Goal: Task Accomplishment & Management: Manage account settings

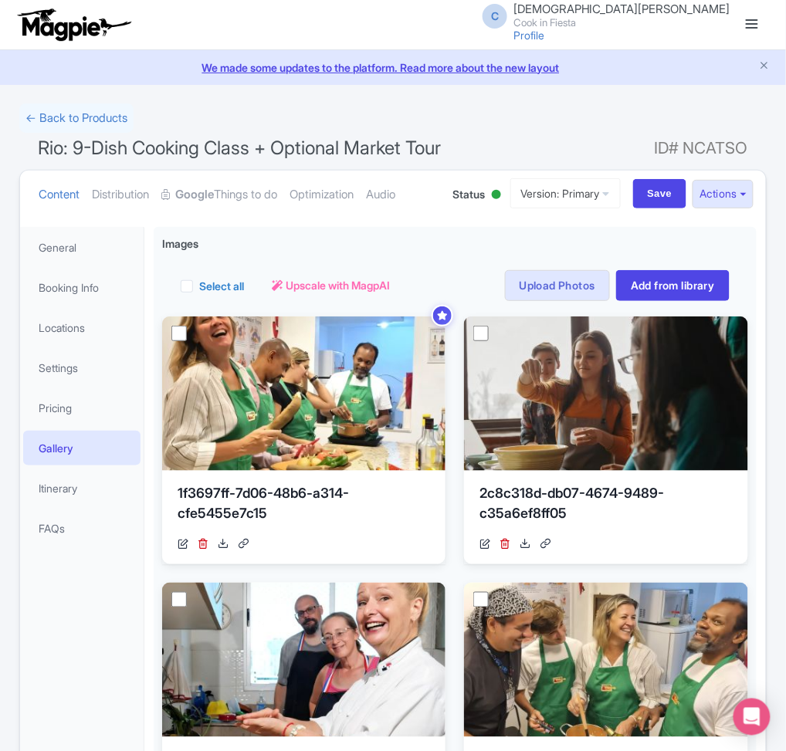
click at [669, 18] on small "Cook in Fiesta" at bounding box center [621, 23] width 217 height 10
click at [677, 123] on link "Sign out" at bounding box center [656, 121] width 147 height 24
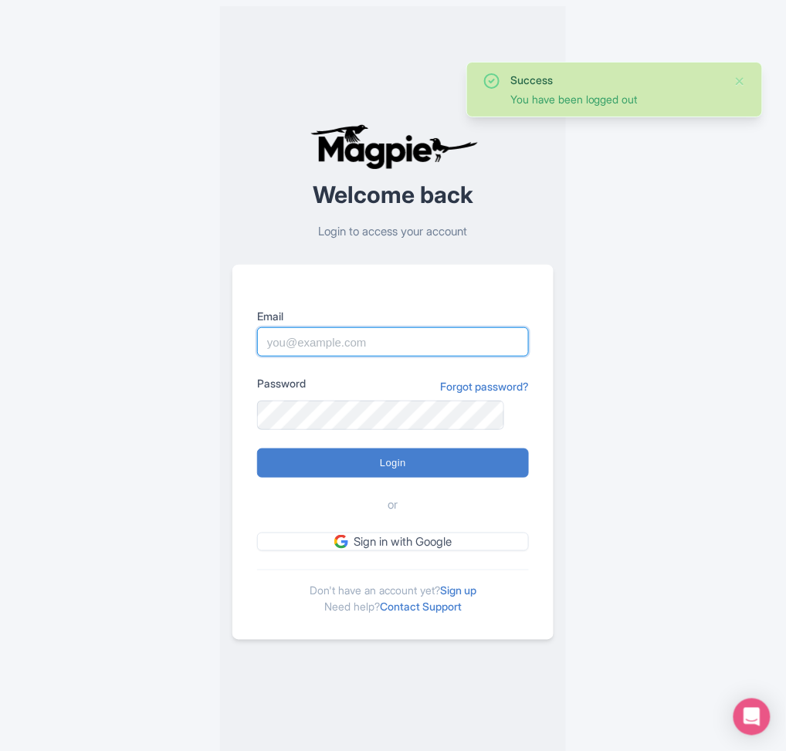
click at [404, 346] on input "Email" at bounding box center [393, 341] width 272 height 29
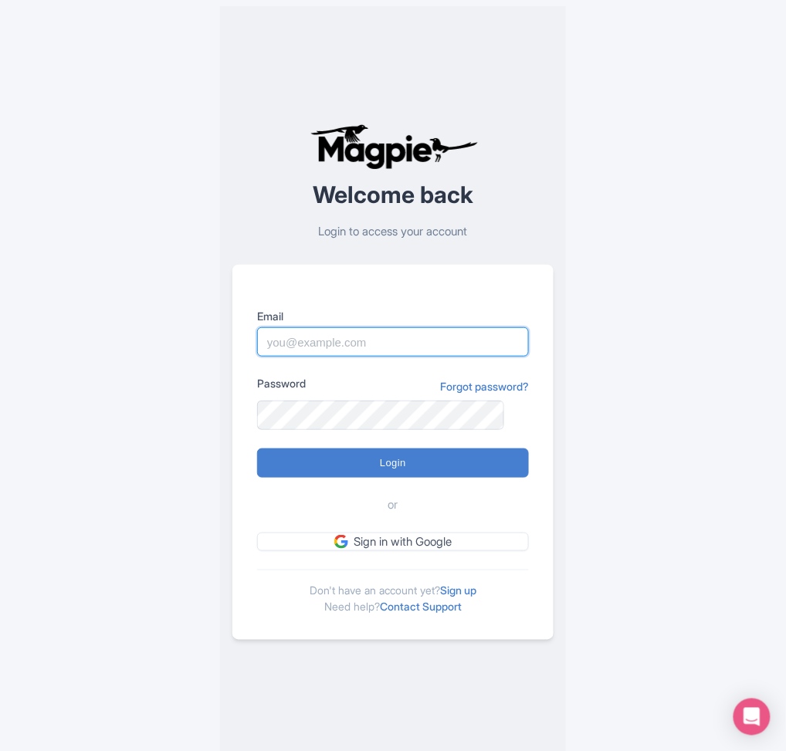
click at [409, 346] on input "Email" at bounding box center [393, 341] width 272 height 29
paste input "pola@atcracow.com"
type input "pola@atcracow.com"
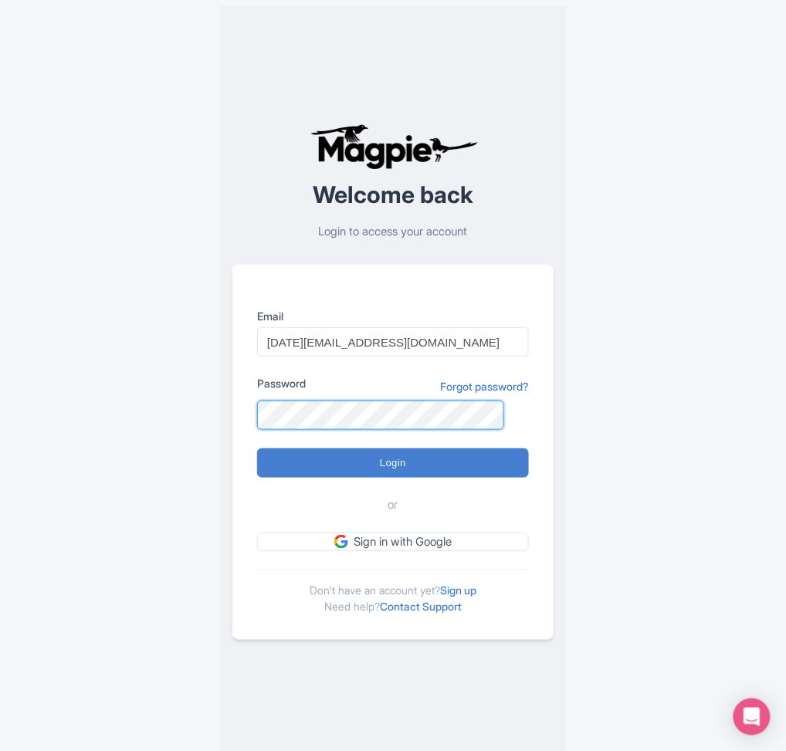
click at [257, 448] on input "Login" at bounding box center [393, 462] width 272 height 29
type input "Logging in..."
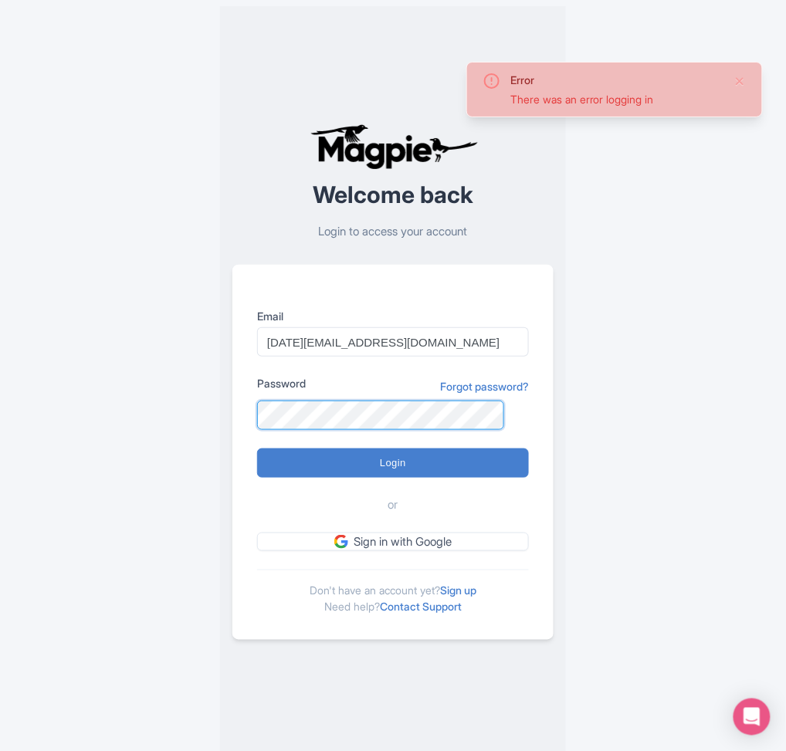
click at [257, 448] on input "Login" at bounding box center [393, 462] width 272 height 29
type input "Logging in..."
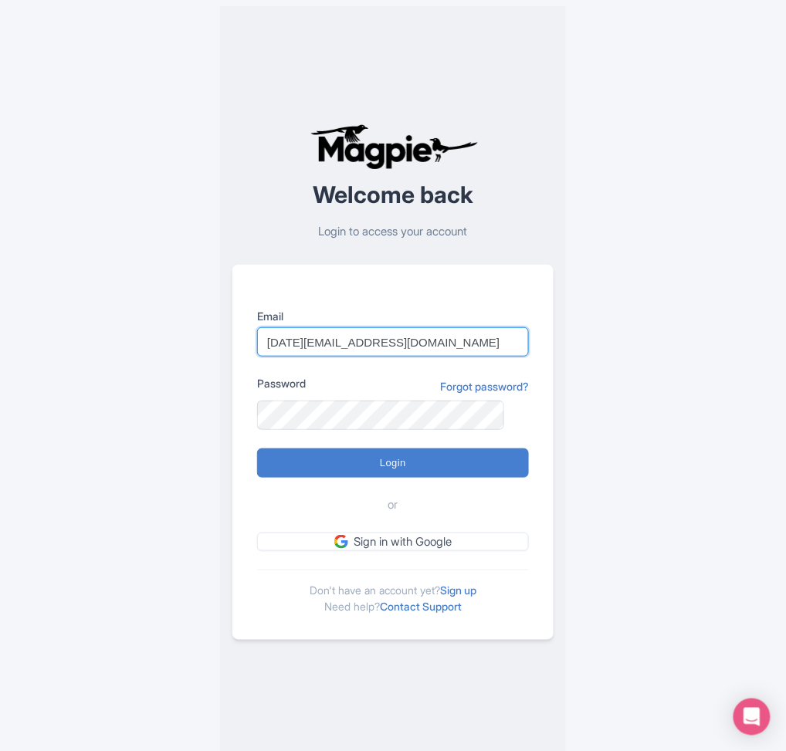
click at [401, 347] on input "[DATE][EMAIL_ADDRESS][DOMAIN_NAME]" at bounding box center [393, 341] width 272 height 29
type input "pola@atcracow.pl"
click at [257, 448] on input "Login" at bounding box center [393, 462] width 272 height 29
type input "Logging in..."
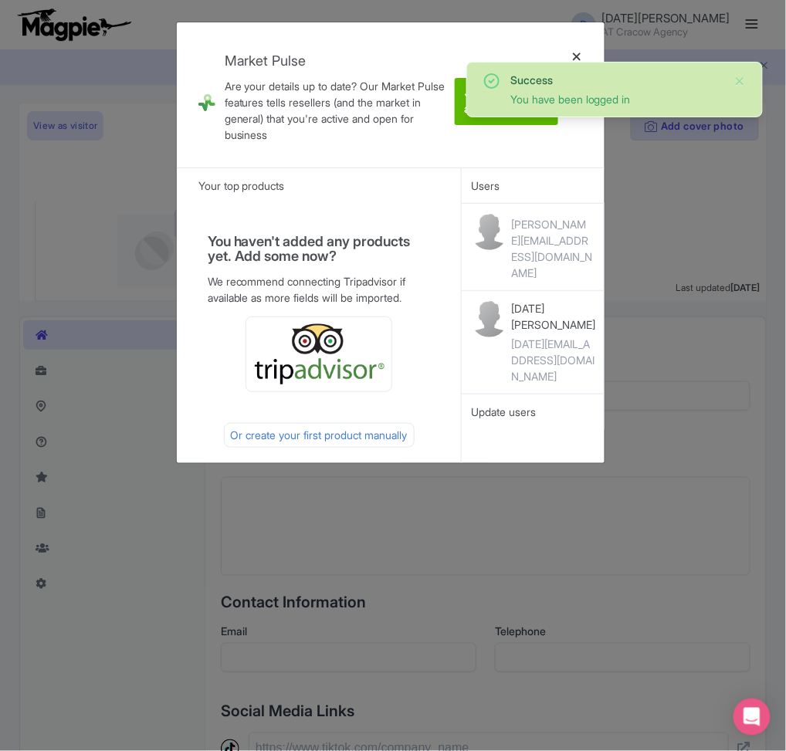
click at [579, 57] on div at bounding box center [576, 95] width 37 height 120
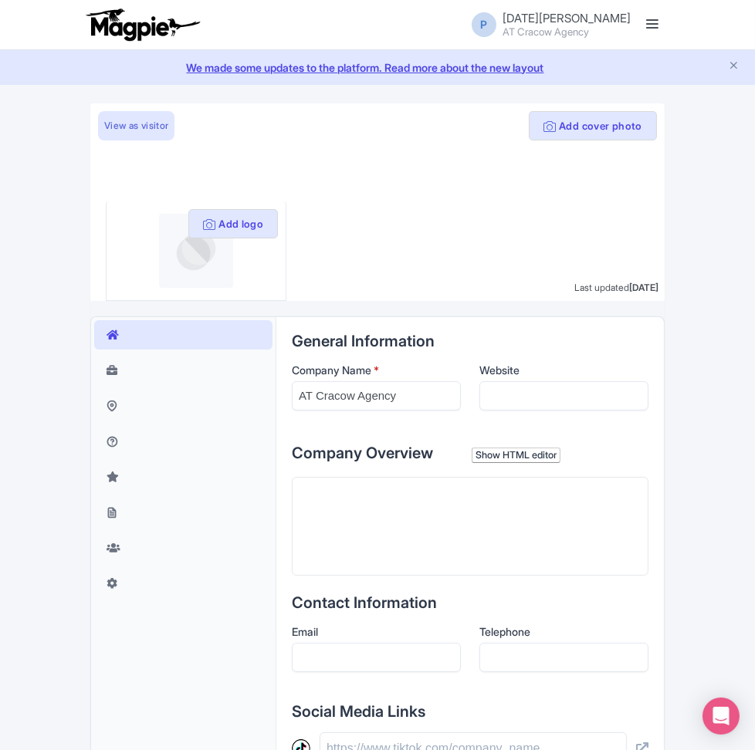
click at [739, 61] on link "We made some updates to the platform. Read more about the new layout" at bounding box center [377, 67] width 736 height 16
click at [652, 29] on link at bounding box center [652, 24] width 25 height 25
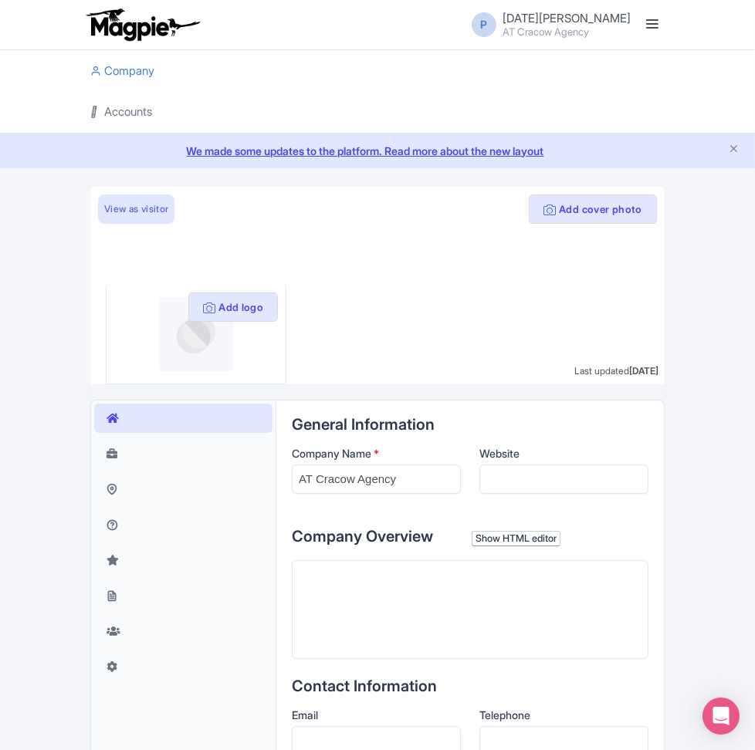
click at [134, 113] on link "Accounts" at bounding box center [121, 112] width 62 height 42
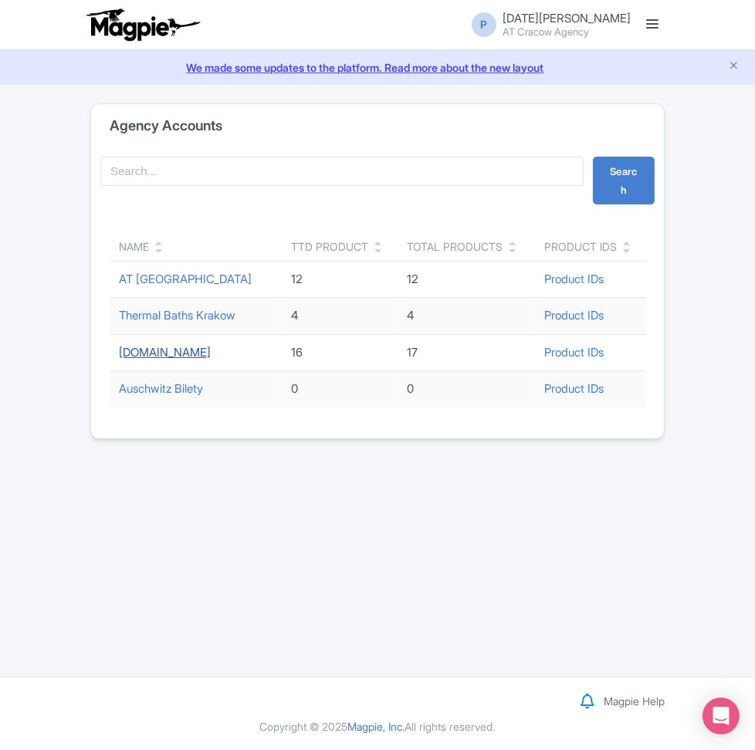
click at [175, 357] on link "[DOMAIN_NAME]" at bounding box center [165, 352] width 92 height 15
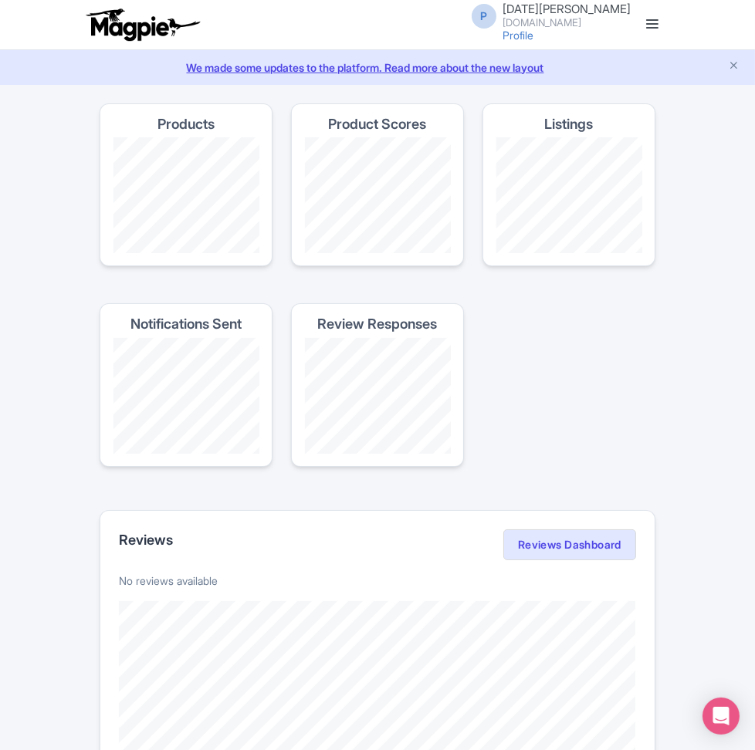
click at [658, 25] on link at bounding box center [652, 24] width 25 height 25
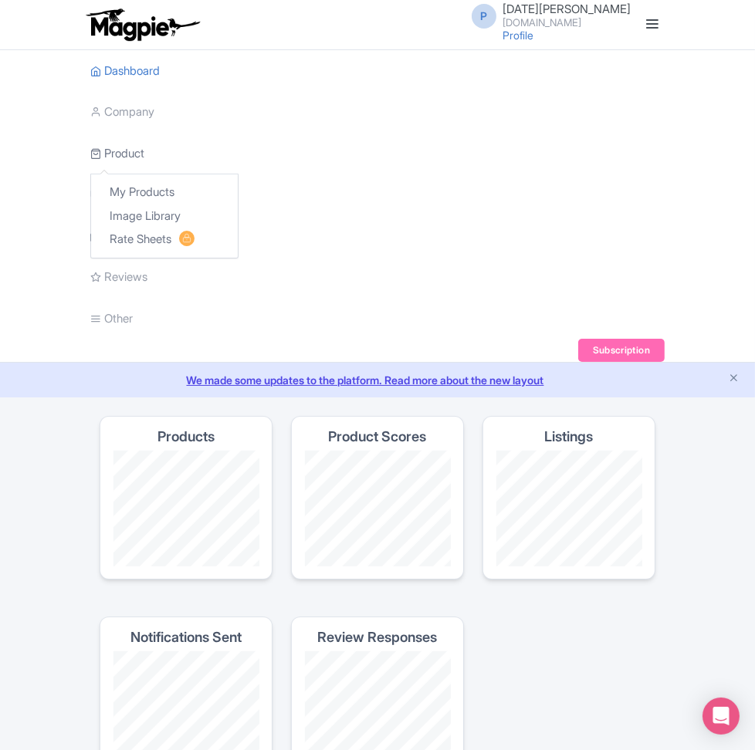
click at [141, 144] on link "Product" at bounding box center [117, 154] width 54 height 42
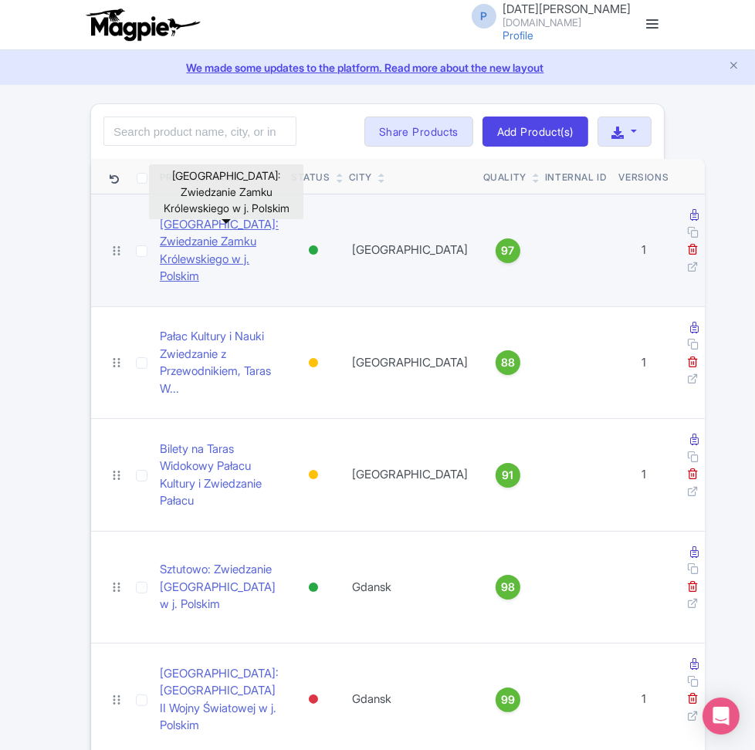
click at [255, 259] on link "[GEOGRAPHIC_DATA]: Zwiedzanie Zamku Królewskiego w j. Polskim" at bounding box center [219, 250] width 119 height 69
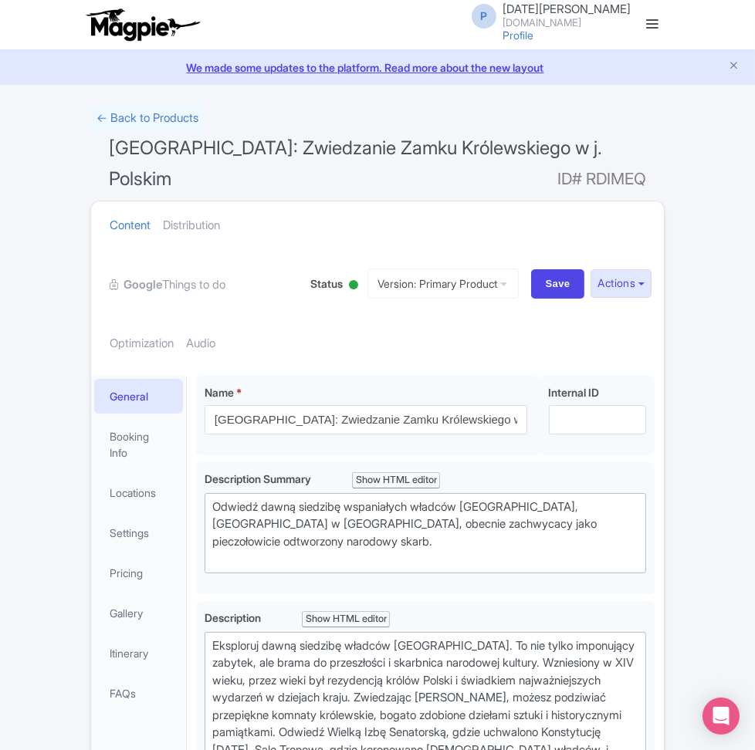
scroll to position [10, 0]
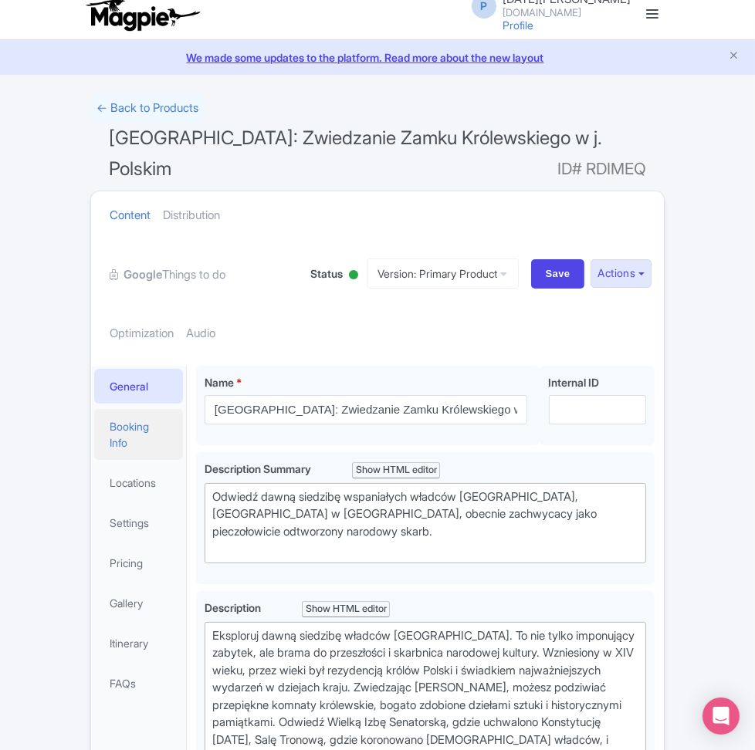
click at [138, 434] on link "Booking Info" at bounding box center [138, 434] width 89 height 51
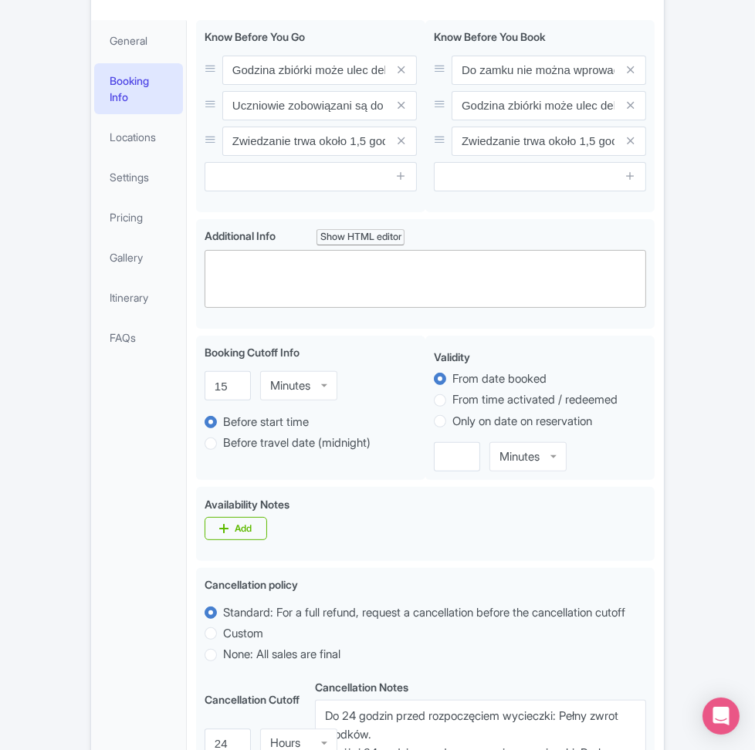
scroll to position [0, 0]
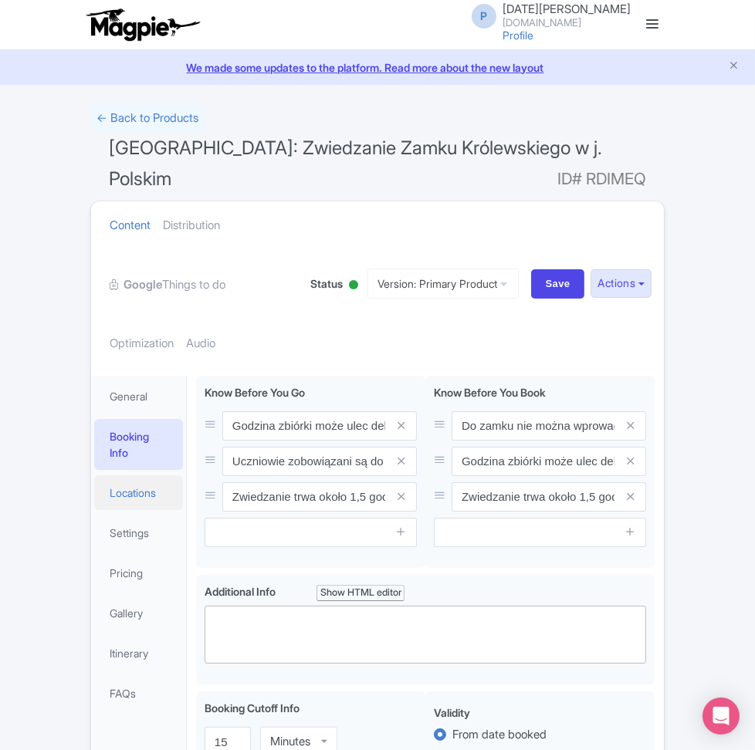
click at [145, 495] on link "Locations" at bounding box center [138, 492] width 89 height 35
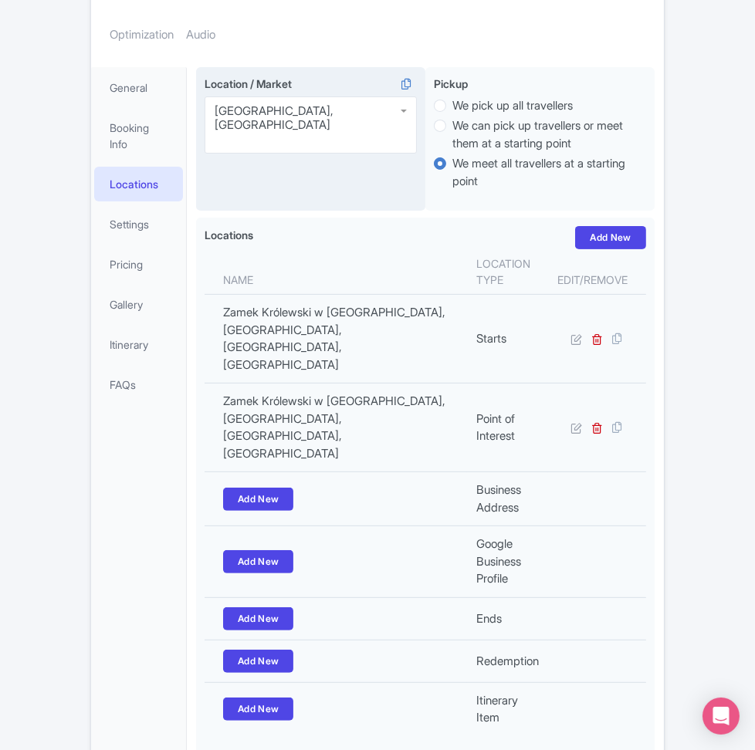
scroll to position [311, 0]
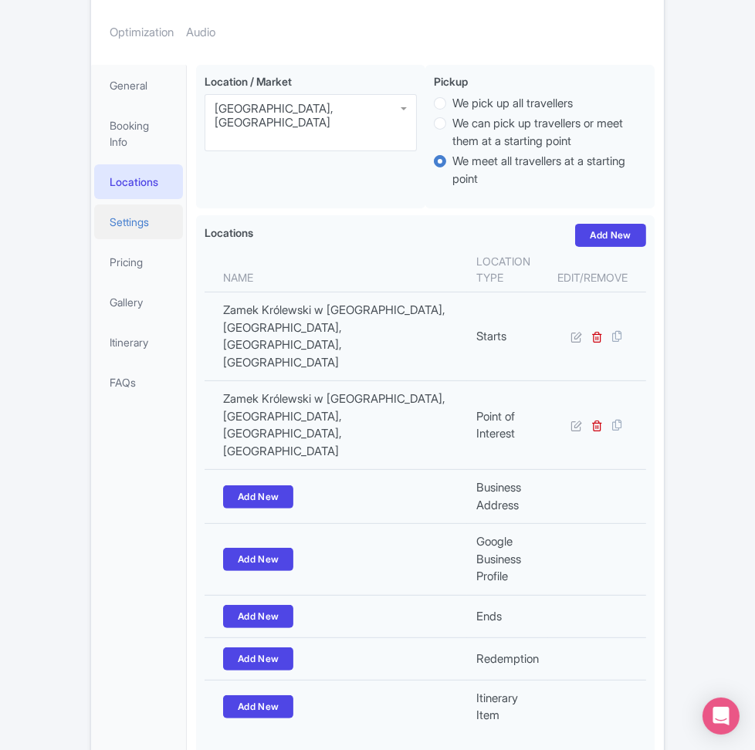
click at [131, 219] on link "Settings" at bounding box center [138, 221] width 89 height 35
